Goal: Information Seeking & Learning: Learn about a topic

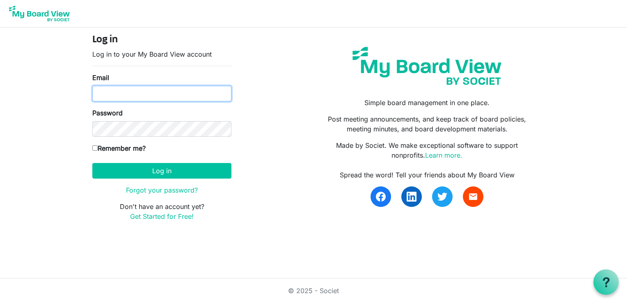
type input "[EMAIL_ADDRESS][DOMAIN_NAME]"
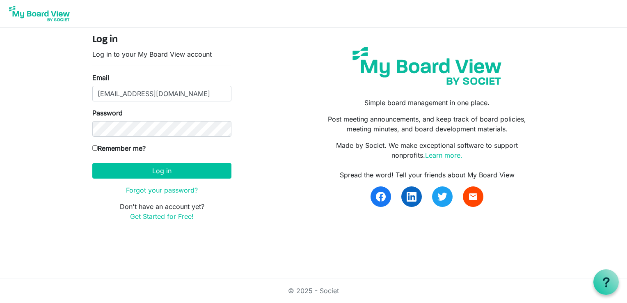
click at [94, 146] on input "Remember me?" at bounding box center [94, 147] width 5 height 5
checkbox input "true"
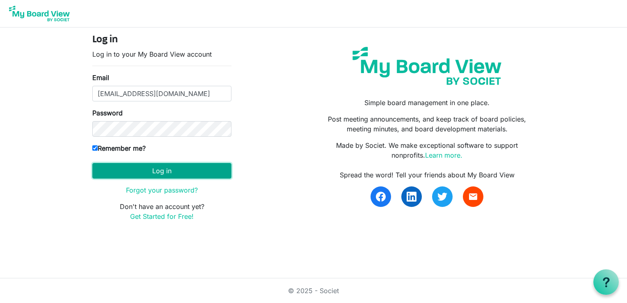
click at [163, 167] on button "Log in" at bounding box center [161, 171] width 139 height 16
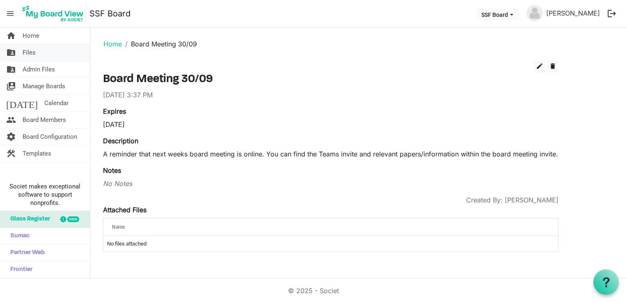
click at [30, 49] on span "Files" at bounding box center [29, 52] width 13 height 16
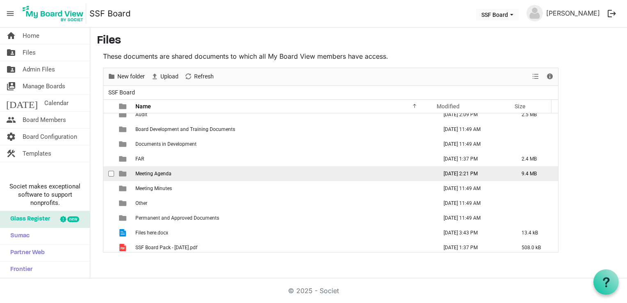
scroll to position [38, 0]
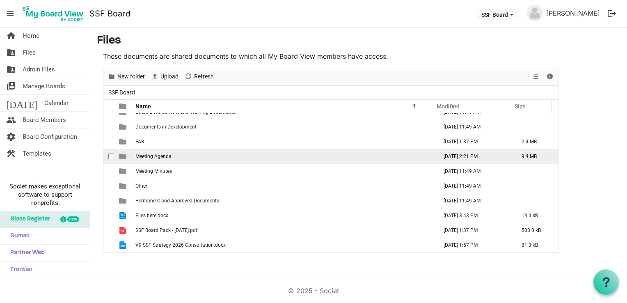
click at [147, 153] on span "Meeting Agenda" at bounding box center [153, 156] width 36 height 6
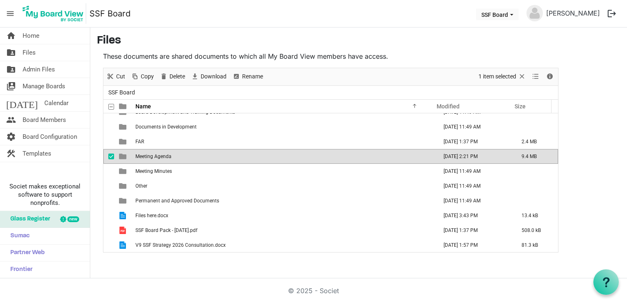
click at [147, 153] on span "Meeting Agenda" at bounding box center [153, 156] width 36 height 6
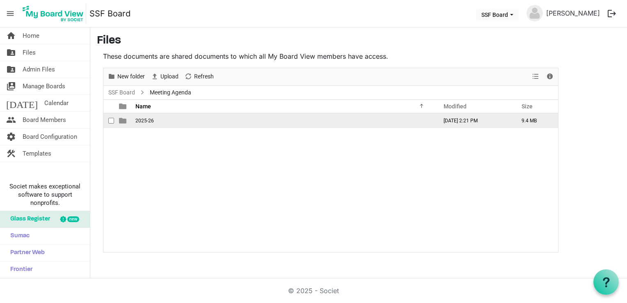
click at [140, 121] on span "2025-26" at bounding box center [144, 121] width 18 height 6
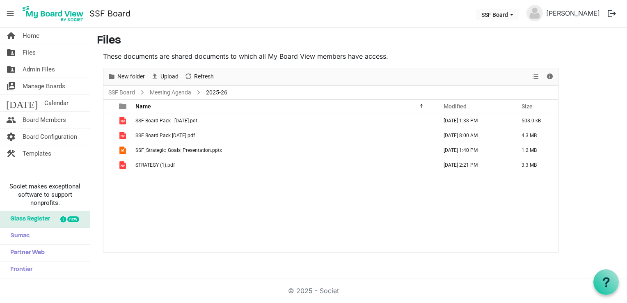
click at [152, 186] on div "SSF Board Pack - 30.09.25.pdf September 23, 2025 1:38 PM 508.0 kB SSF Board Pac…" at bounding box center [330, 182] width 455 height 139
click at [496, 203] on div "SSF Board Pack - 30.09.25.pdf September 23, 2025 1:38 PM 508.0 kB SSF Board Pac…" at bounding box center [330, 182] width 455 height 139
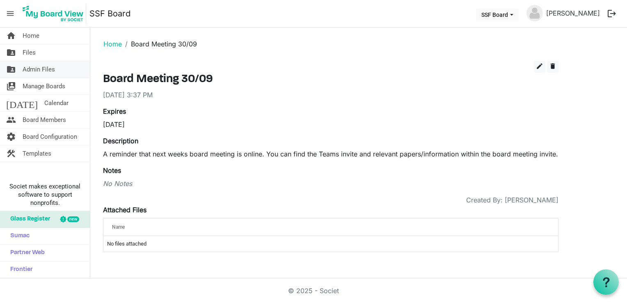
click at [37, 70] on span "Admin Files" at bounding box center [39, 69] width 32 height 16
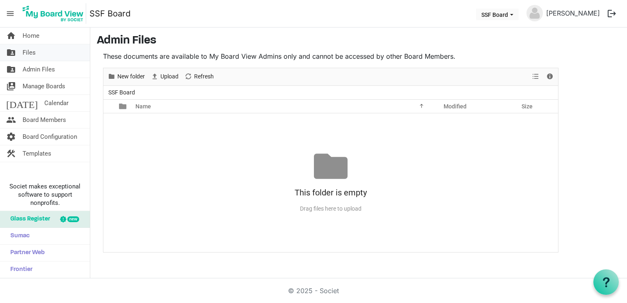
click at [32, 54] on span "Files" at bounding box center [29, 52] width 13 height 16
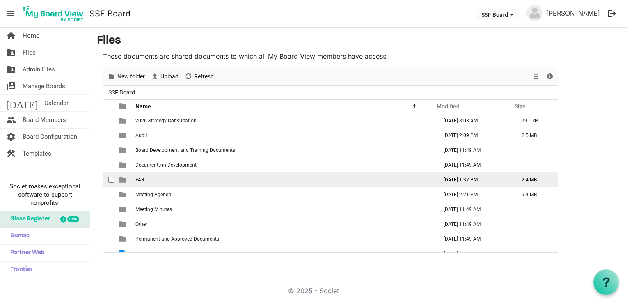
click at [140, 177] on span "FAR" at bounding box center [139, 180] width 9 height 6
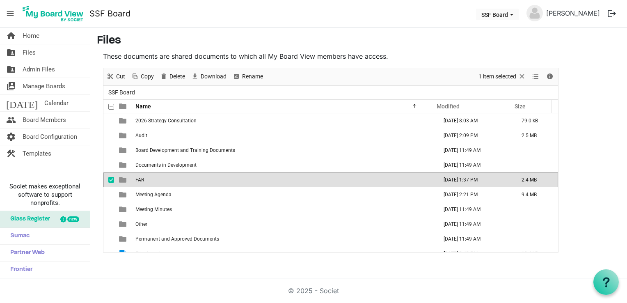
click at [140, 177] on span "FAR" at bounding box center [139, 180] width 9 height 6
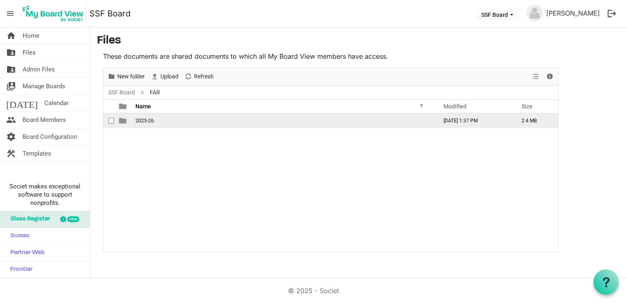
click at [143, 122] on span "2025-26" at bounding box center [144, 121] width 18 height 6
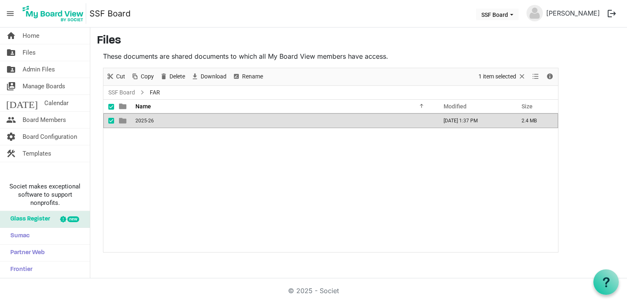
click at [143, 122] on span "2025-26" at bounding box center [144, 121] width 18 height 6
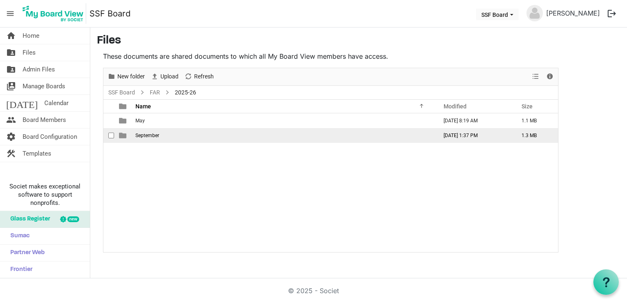
click at [146, 134] on span "September" at bounding box center [147, 136] width 24 height 6
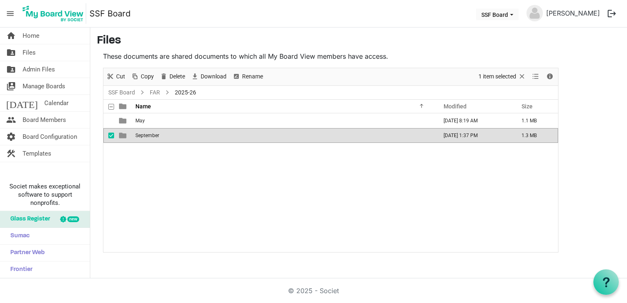
click at [146, 134] on span "September" at bounding box center [147, 136] width 24 height 6
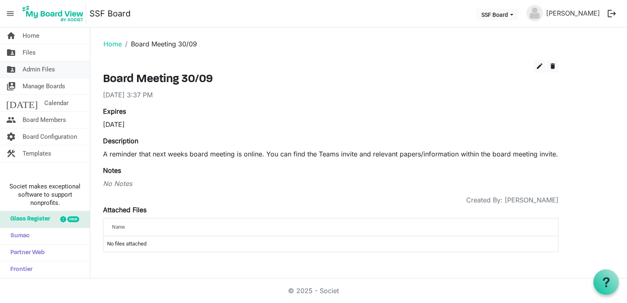
click at [41, 66] on span "Admin Files" at bounding box center [39, 69] width 32 height 16
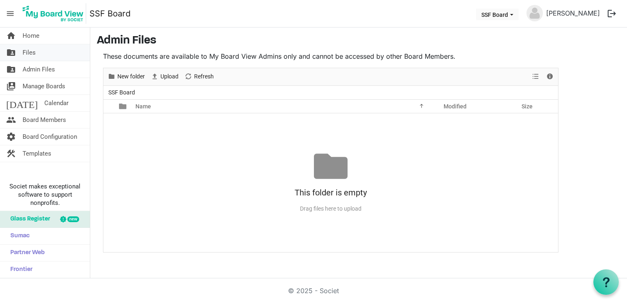
click at [31, 48] on span "Files" at bounding box center [29, 52] width 13 height 16
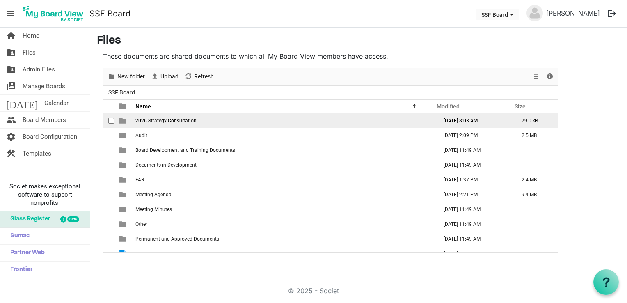
click at [155, 119] on span "2026 Strategy Consultation" at bounding box center [165, 121] width 61 height 6
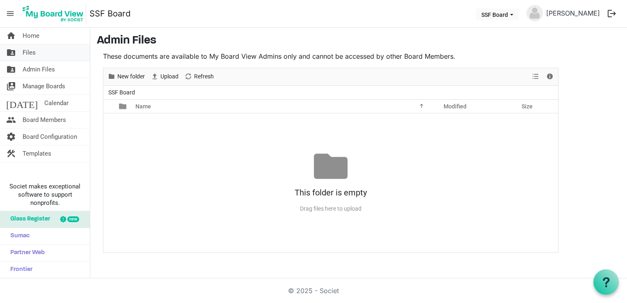
click at [32, 52] on span "Files" at bounding box center [29, 52] width 13 height 16
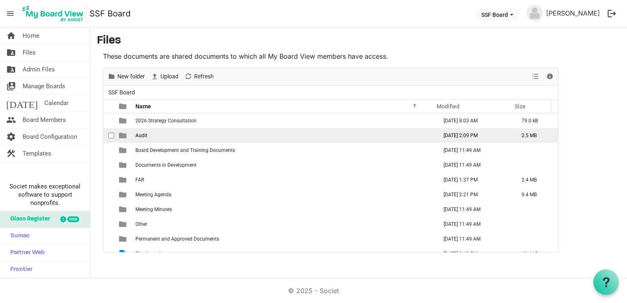
click at [147, 135] on td "Audit" at bounding box center [284, 135] width 302 height 15
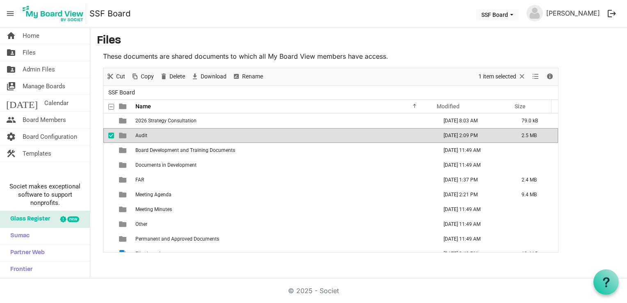
click at [147, 135] on td "Audit" at bounding box center [284, 135] width 302 height 15
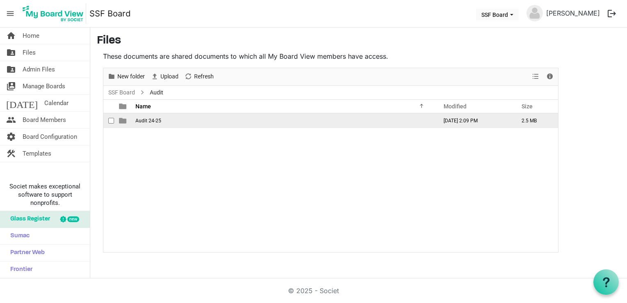
click at [143, 121] on span "Audit 24-25" at bounding box center [148, 121] width 26 height 6
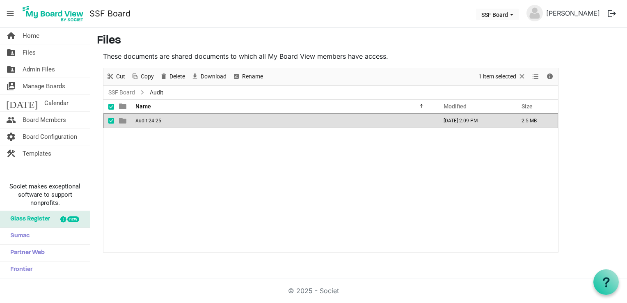
click at [143, 121] on span "Audit 24-25" at bounding box center [148, 121] width 26 height 6
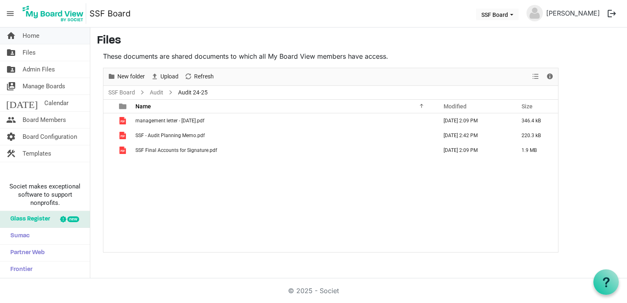
click at [33, 39] on span "Home" at bounding box center [31, 35] width 17 height 16
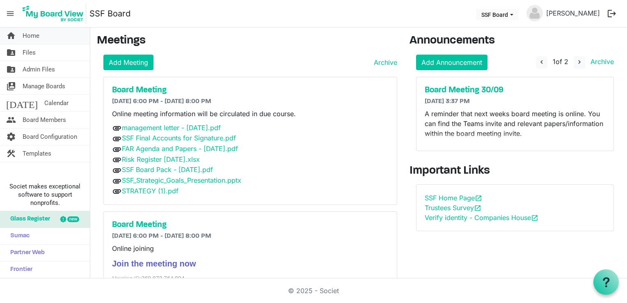
click at [13, 33] on span "home" at bounding box center [11, 35] width 10 height 16
